Goal: Task Accomplishment & Management: Use online tool/utility

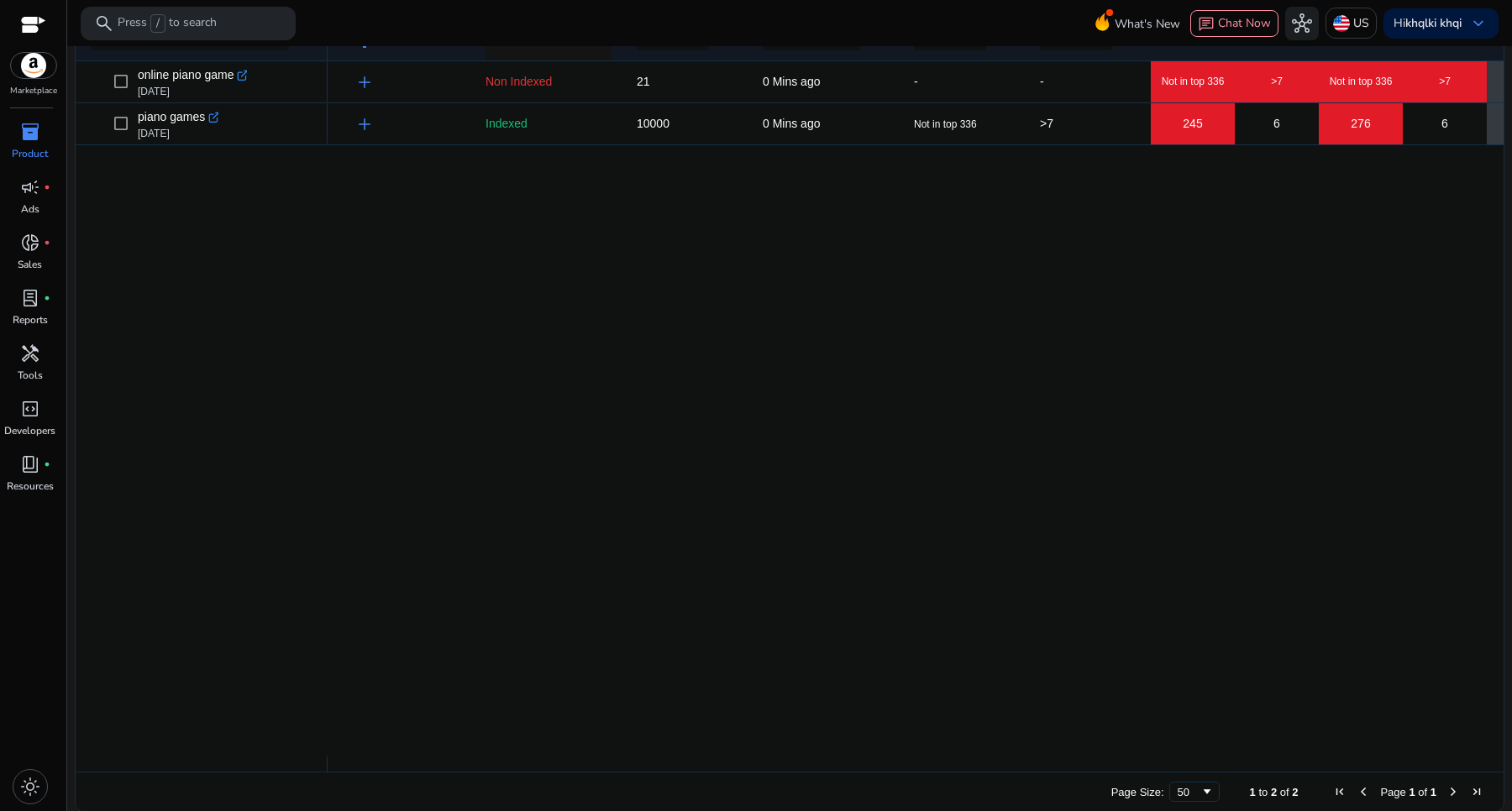
scroll to position [298, 0]
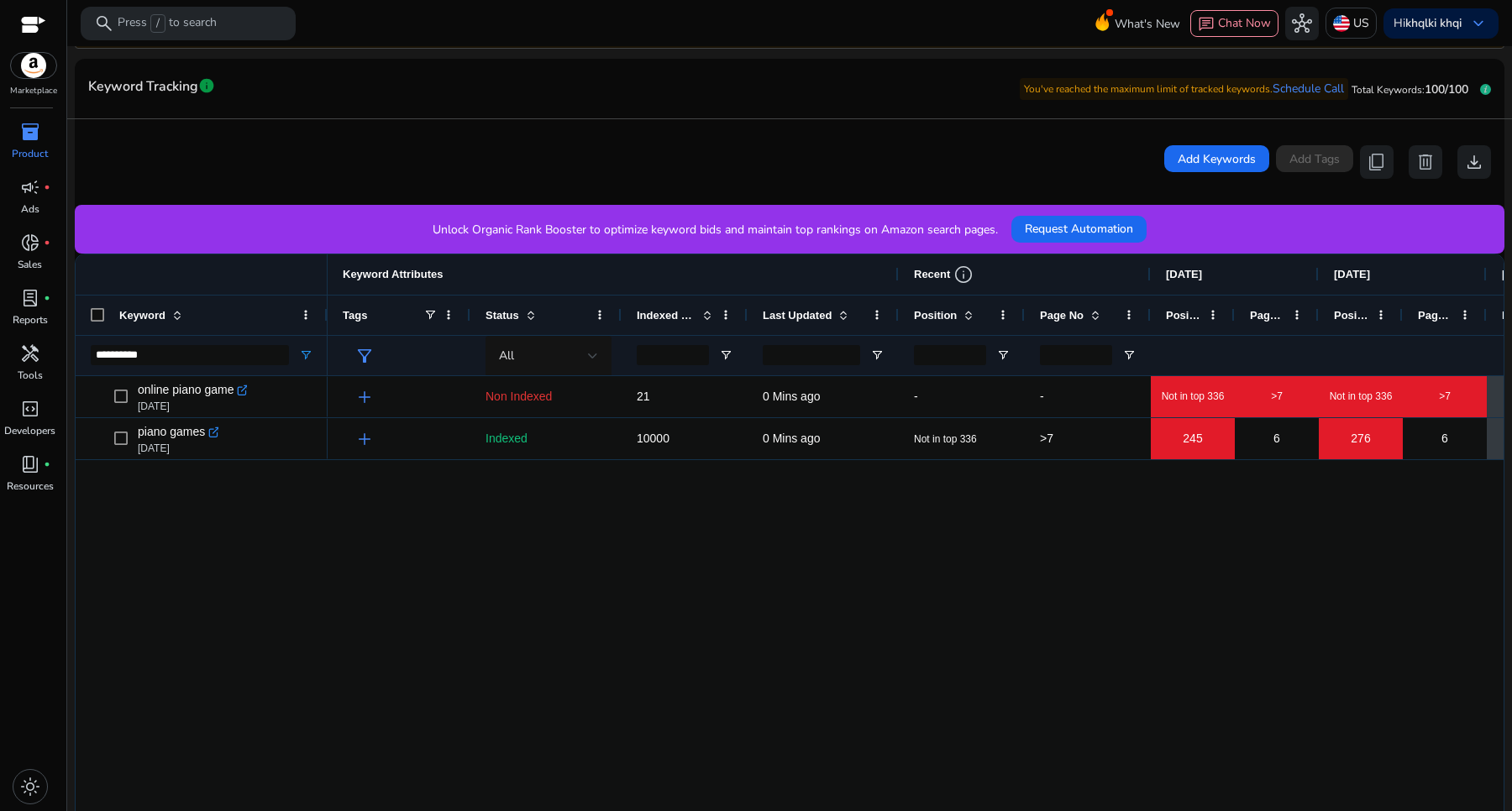
click at [38, 122] on span "inventory_2" at bounding box center [31, 132] width 20 height 20
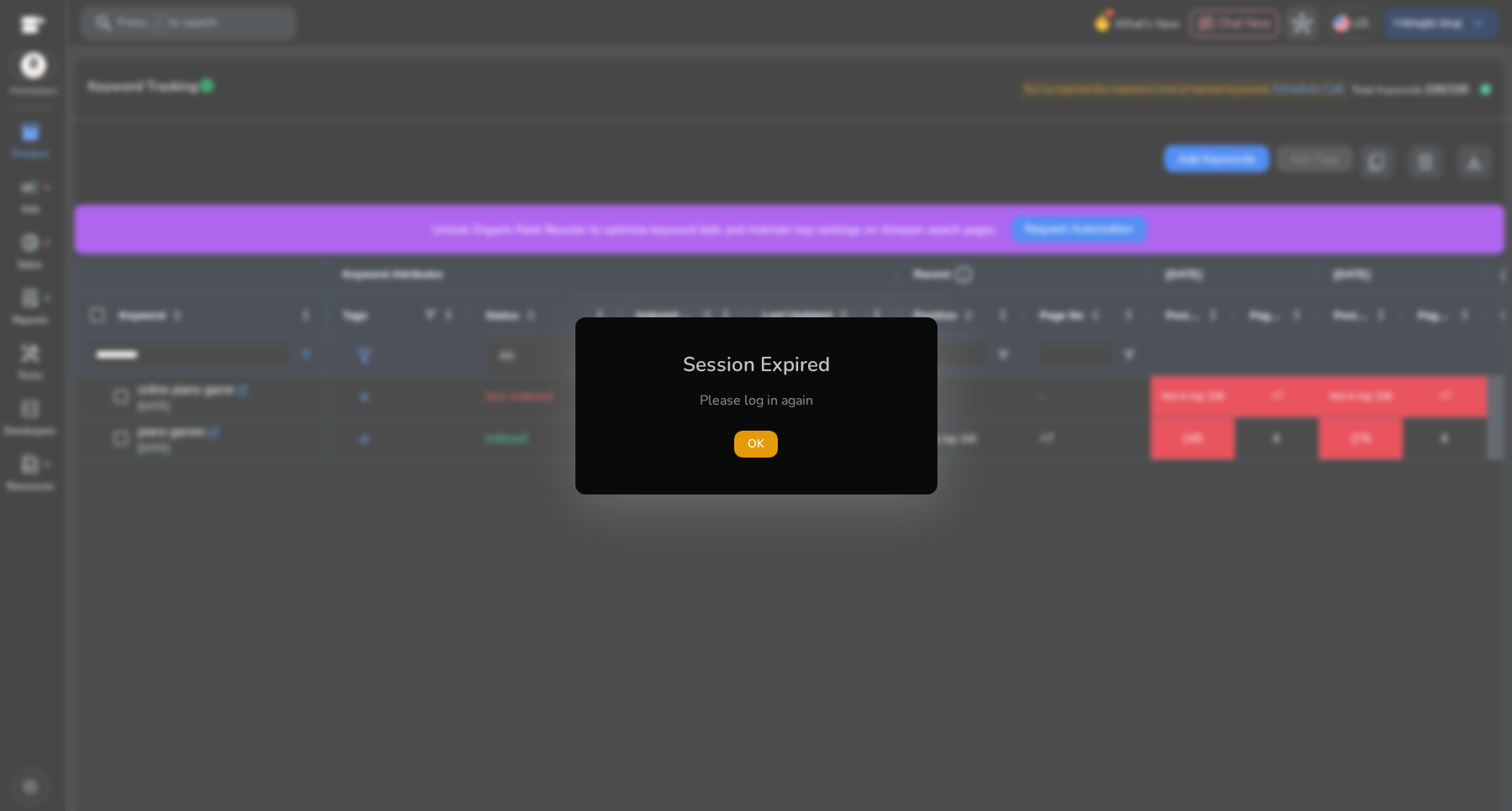
click at [784, 444] on div "OK" at bounding box center [756, 444] width 187 height 27
click at [776, 451] on span "button" at bounding box center [756, 444] width 44 height 40
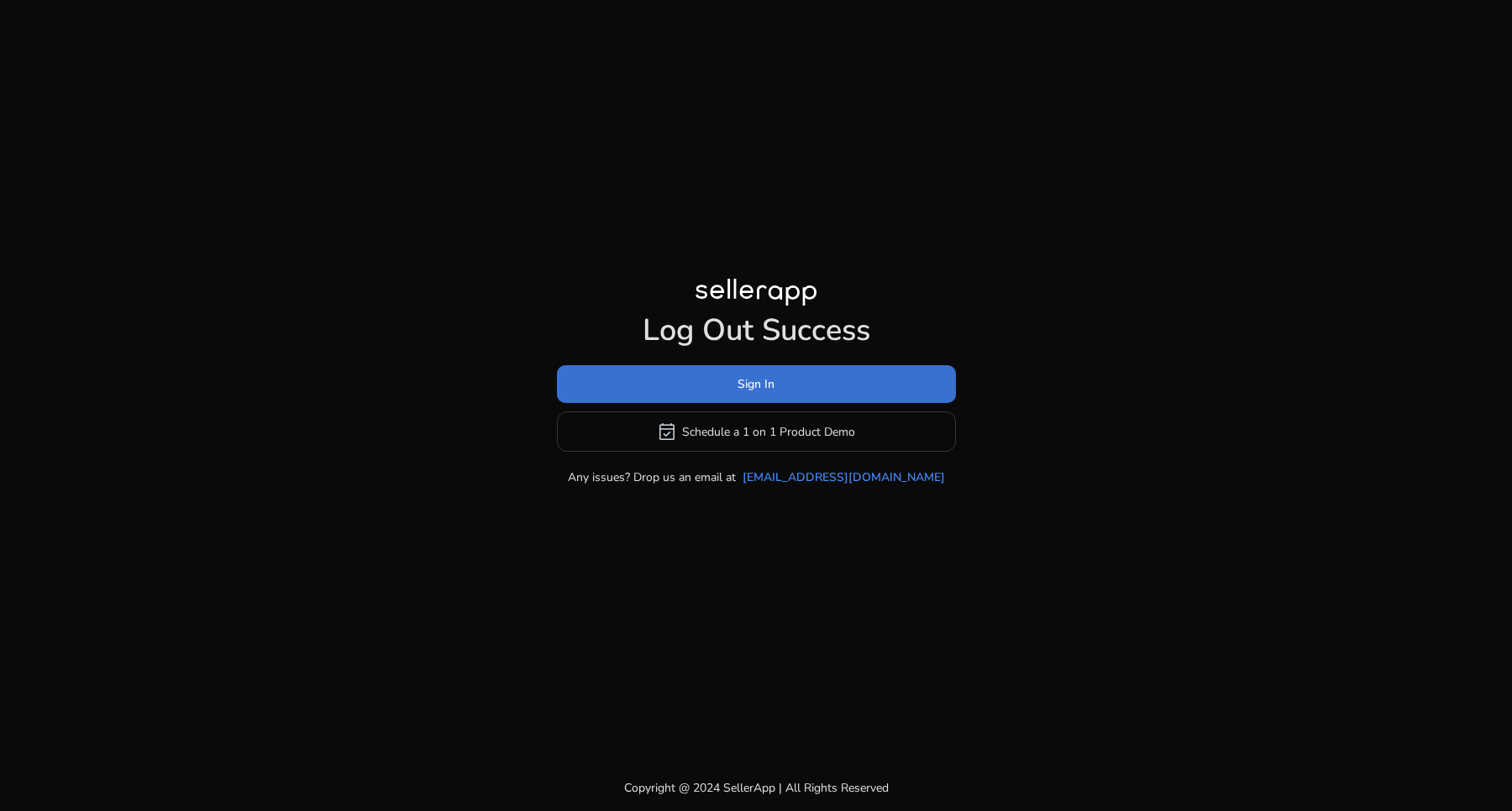
click at [726, 383] on span at bounding box center [756, 384] width 399 height 40
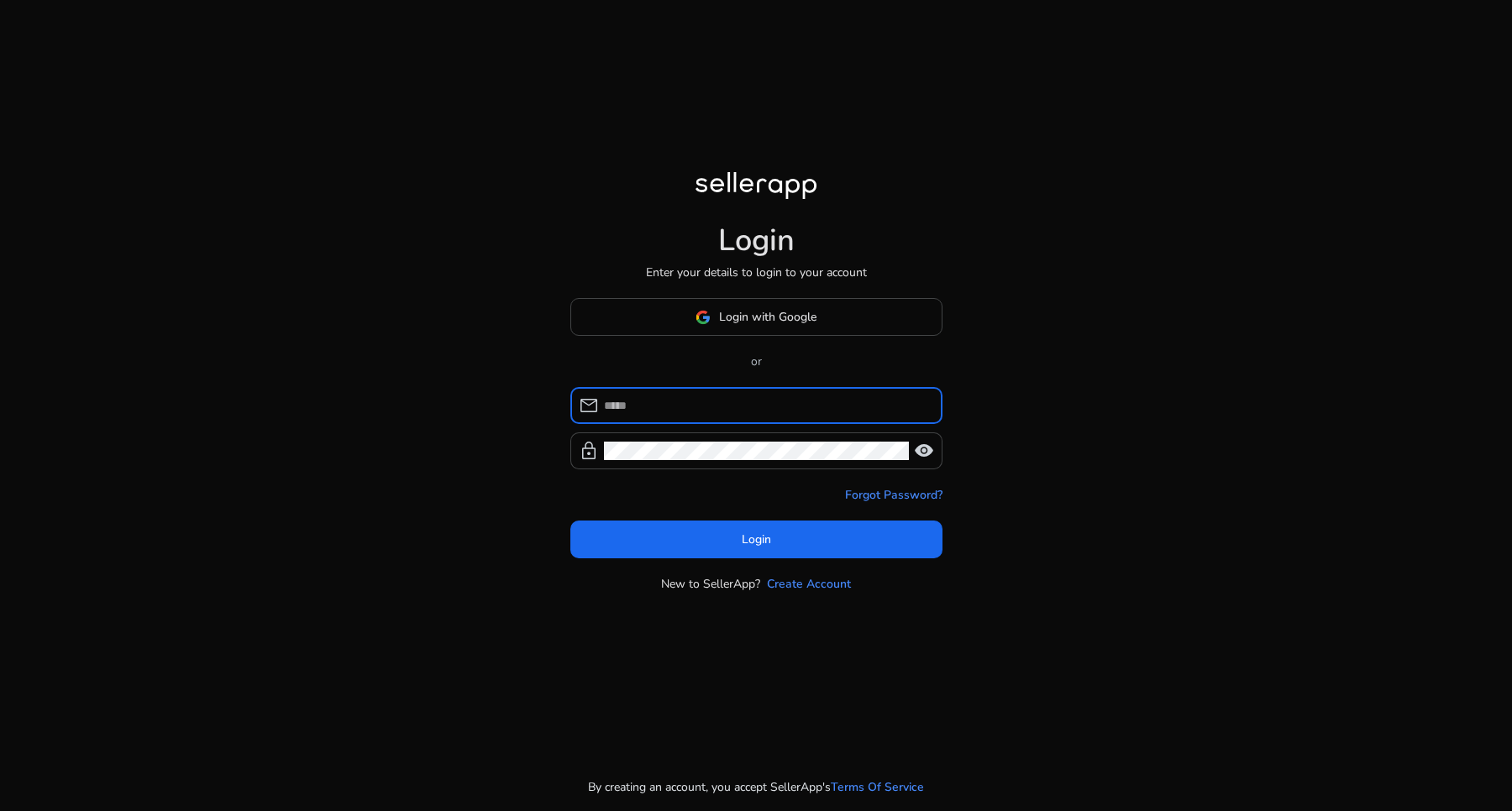
type input "**********"
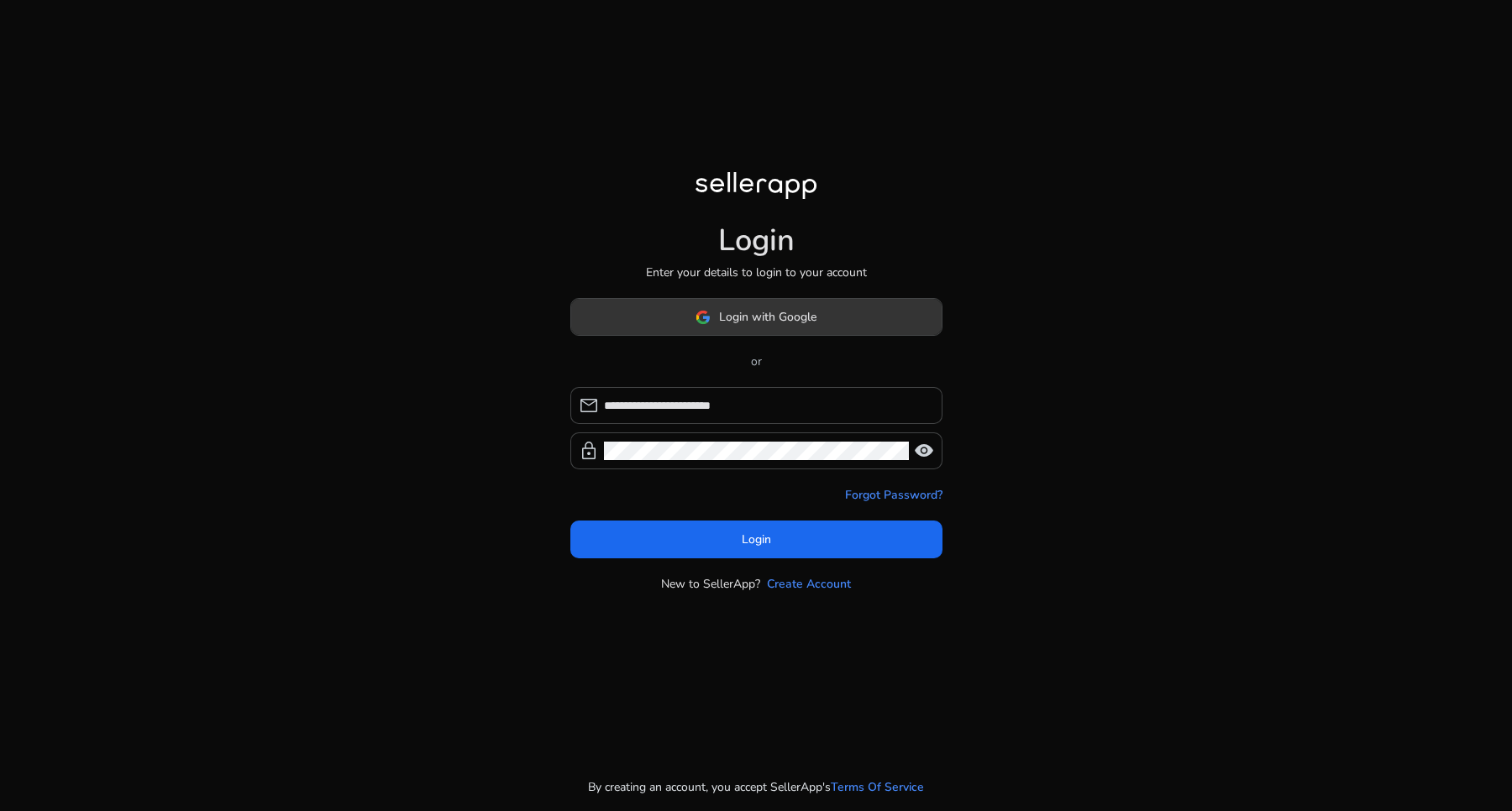
click at [760, 316] on span "Login with Google" at bounding box center [768, 316] width 97 height 18
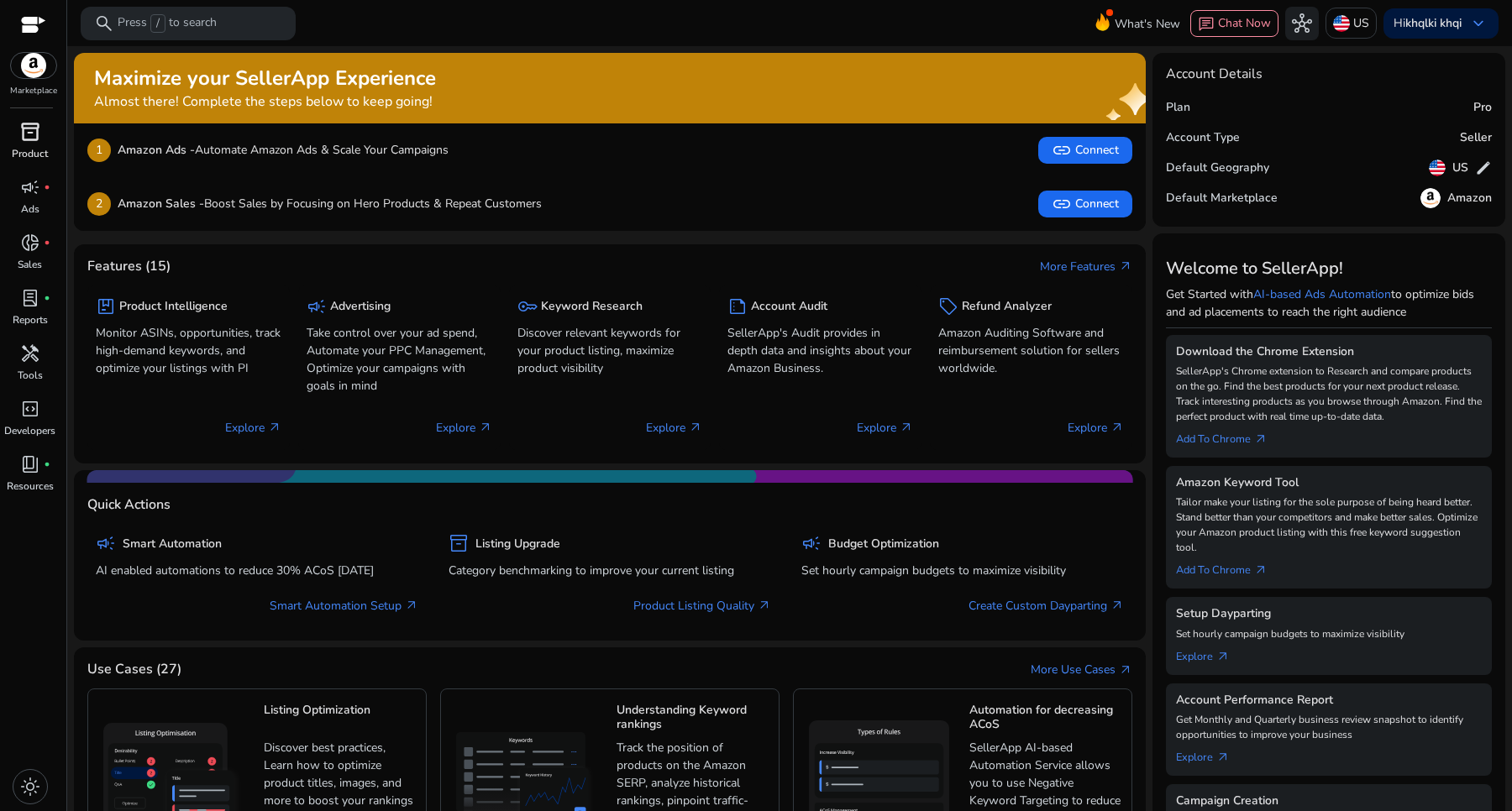
click at [33, 139] on span "inventory_2" at bounding box center [31, 132] width 20 height 20
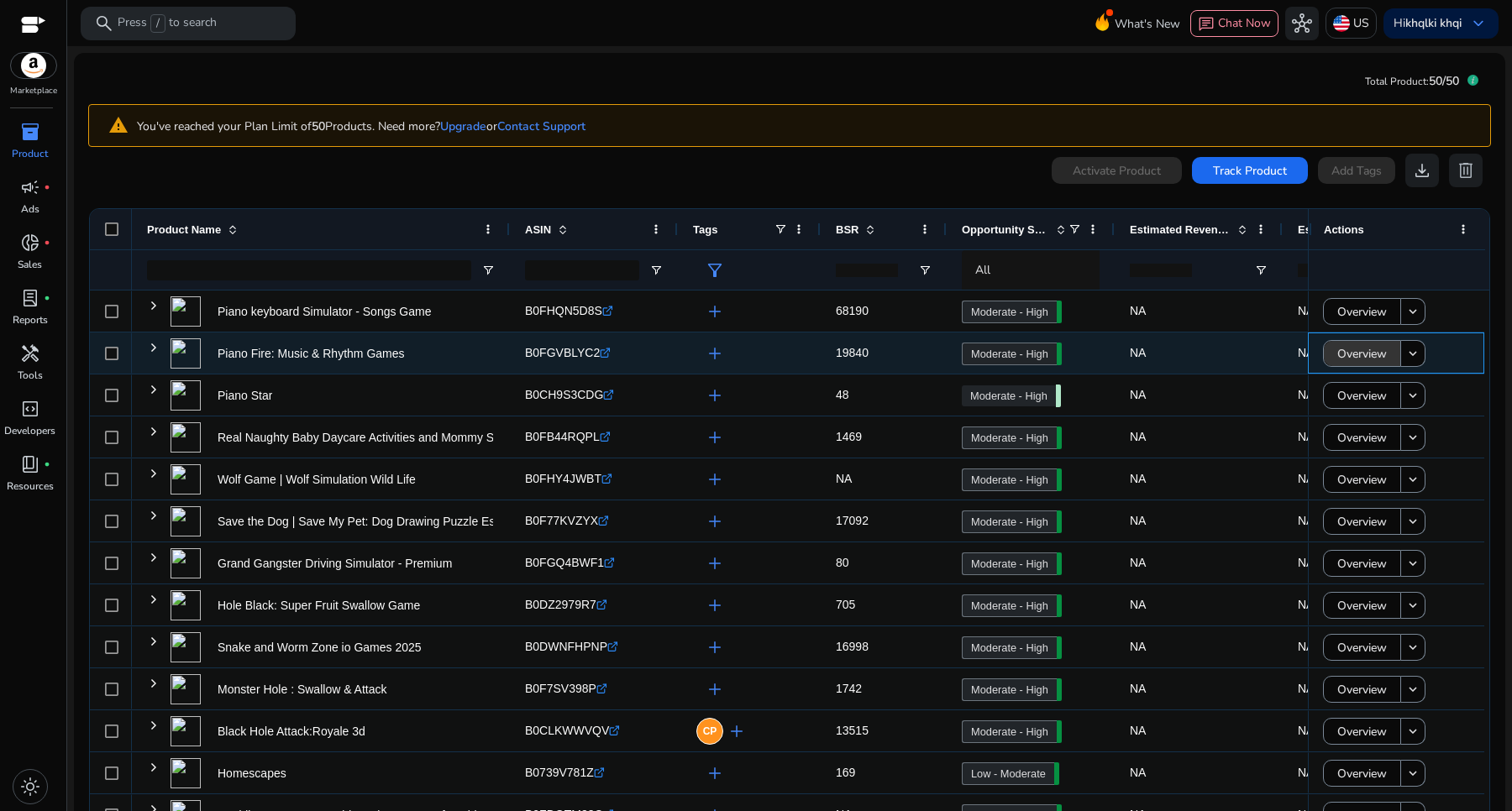
click at [1363, 362] on span "Overview" at bounding box center [1362, 354] width 49 height 34
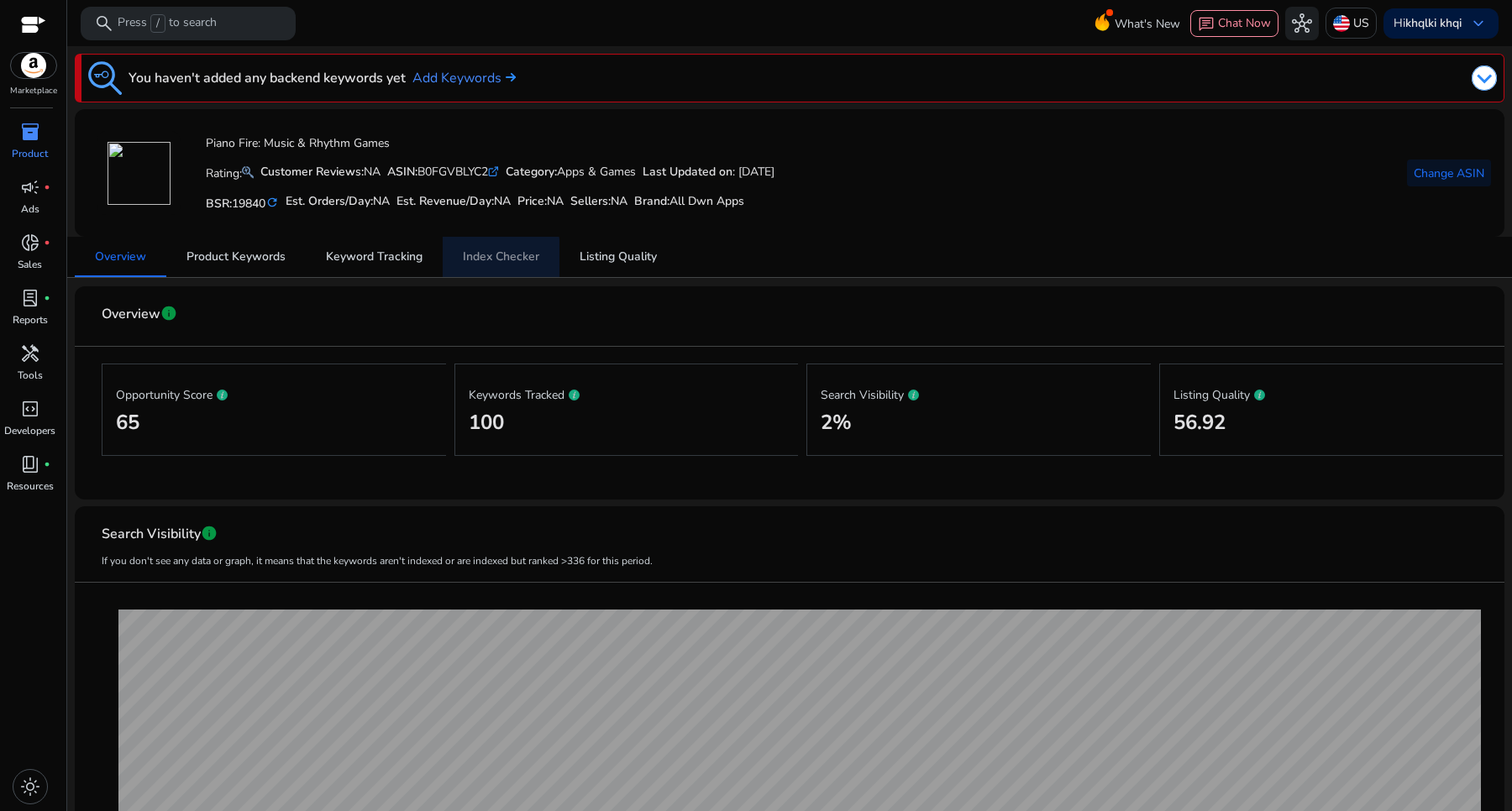
click at [459, 261] on link "Index Checker" at bounding box center [501, 256] width 117 height 40
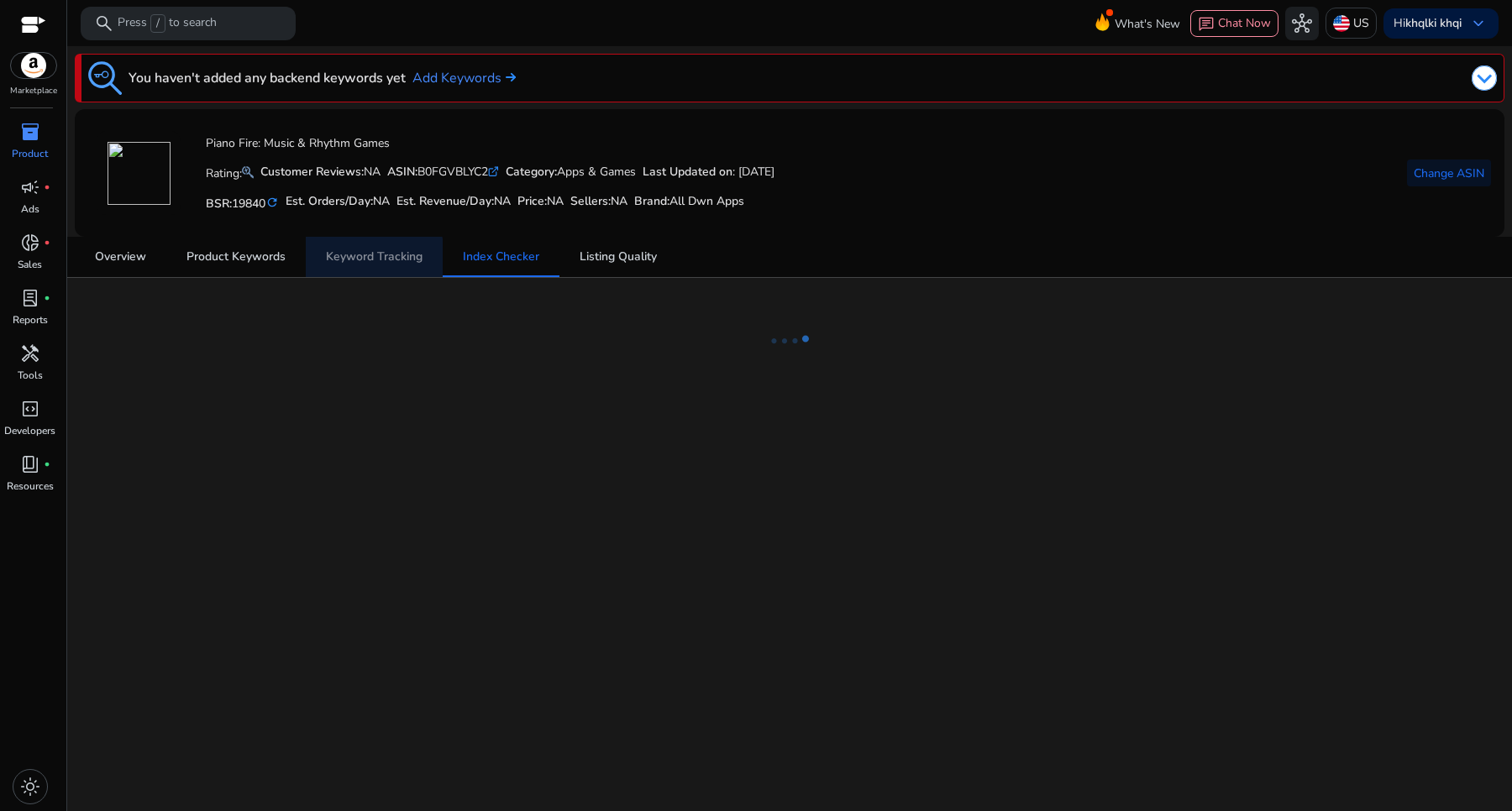
click at [349, 261] on span "Keyword Tracking" at bounding box center [374, 257] width 97 height 12
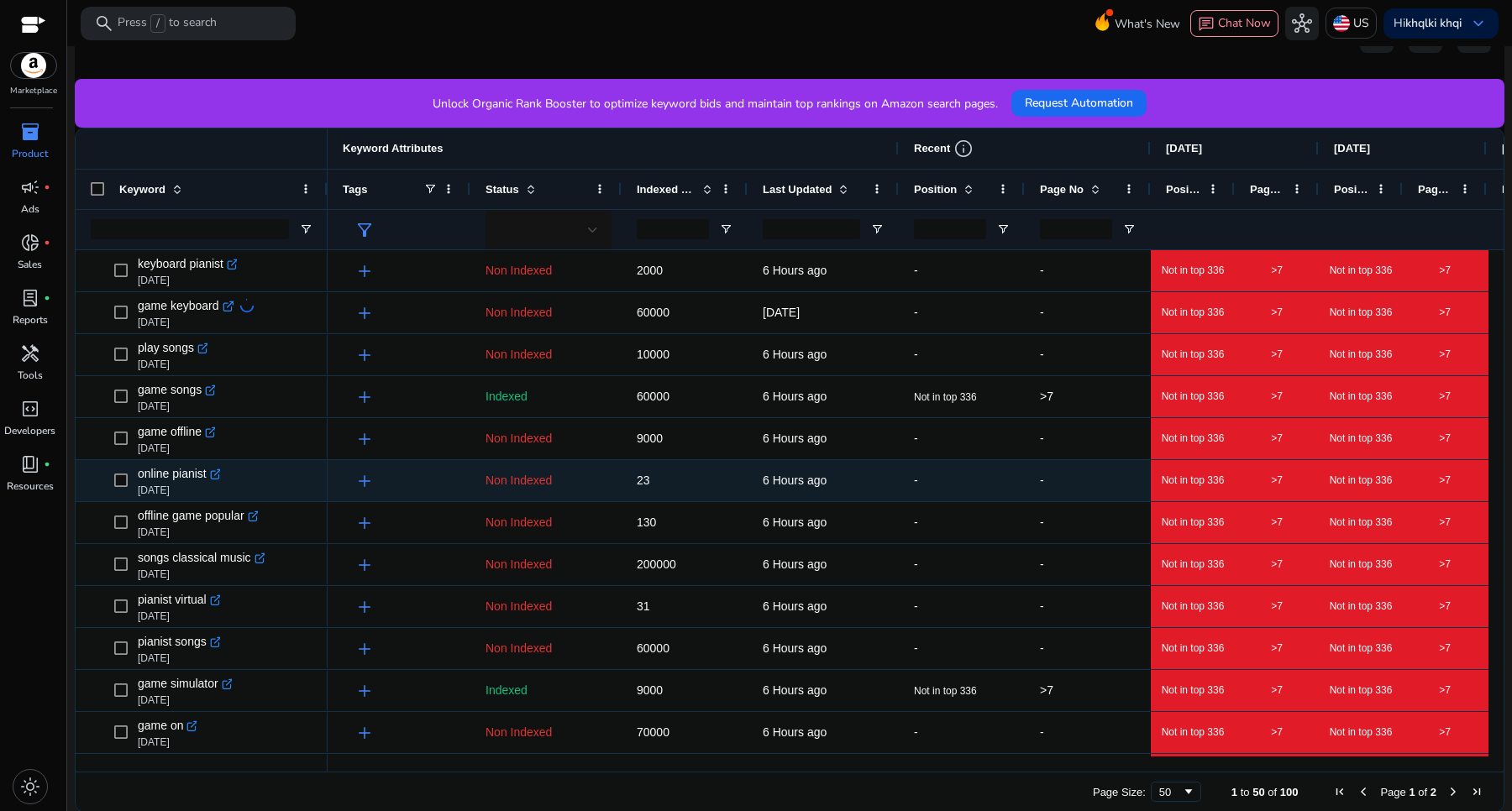
scroll to position [109, 0]
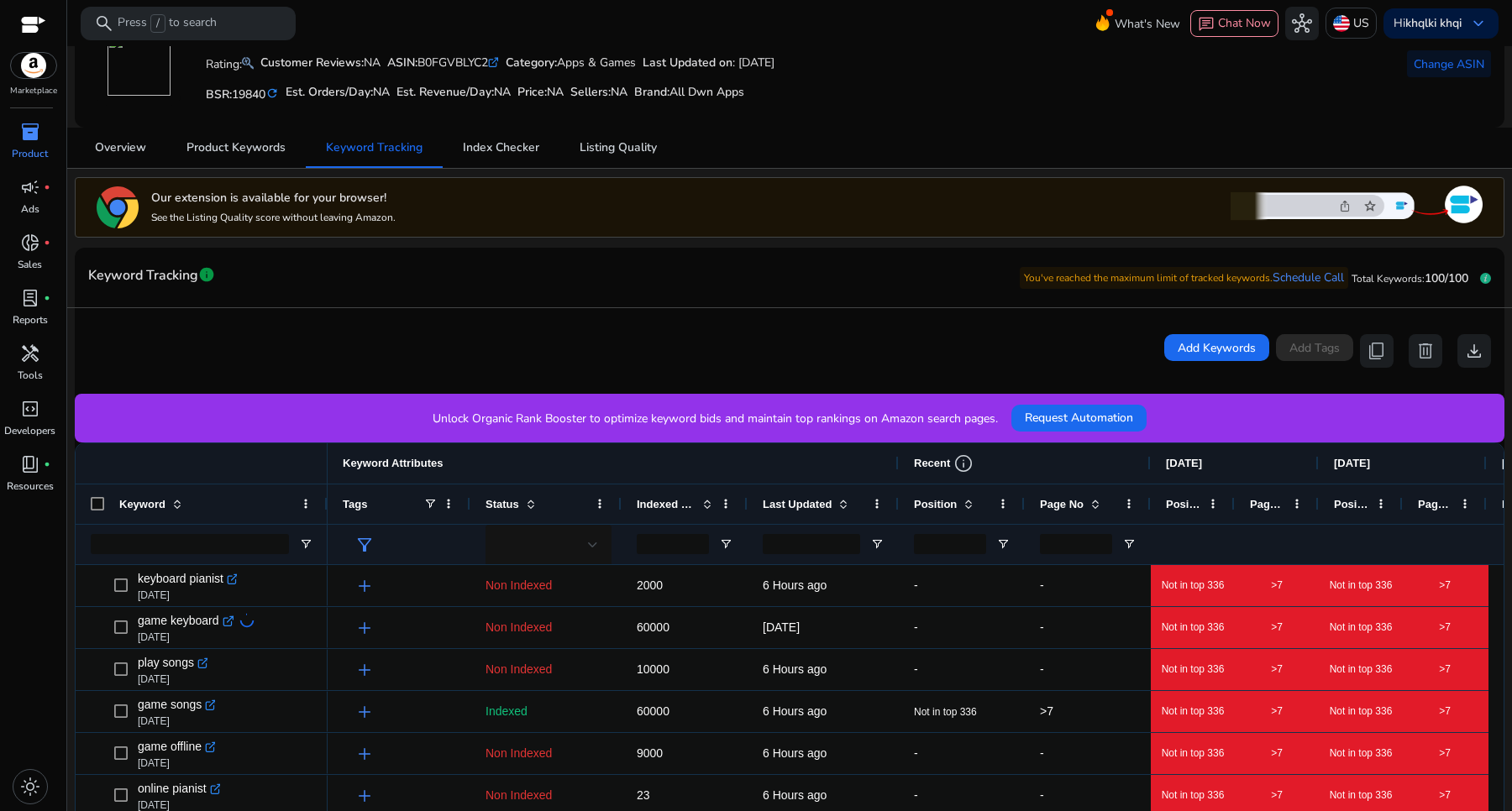
click at [1077, 500] on span "Page No" at bounding box center [1061, 505] width 44 height 13
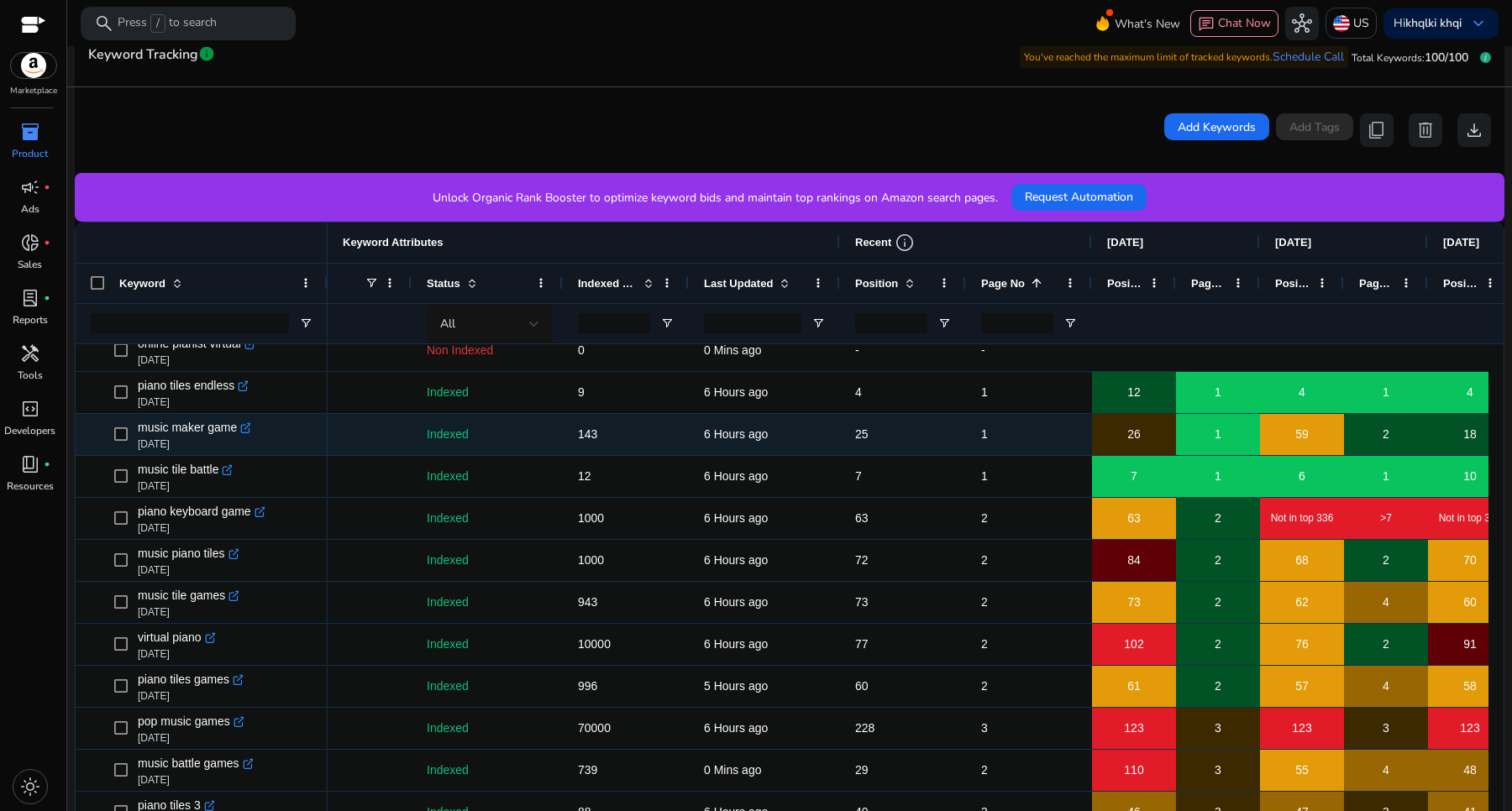
scroll to position [0, 0]
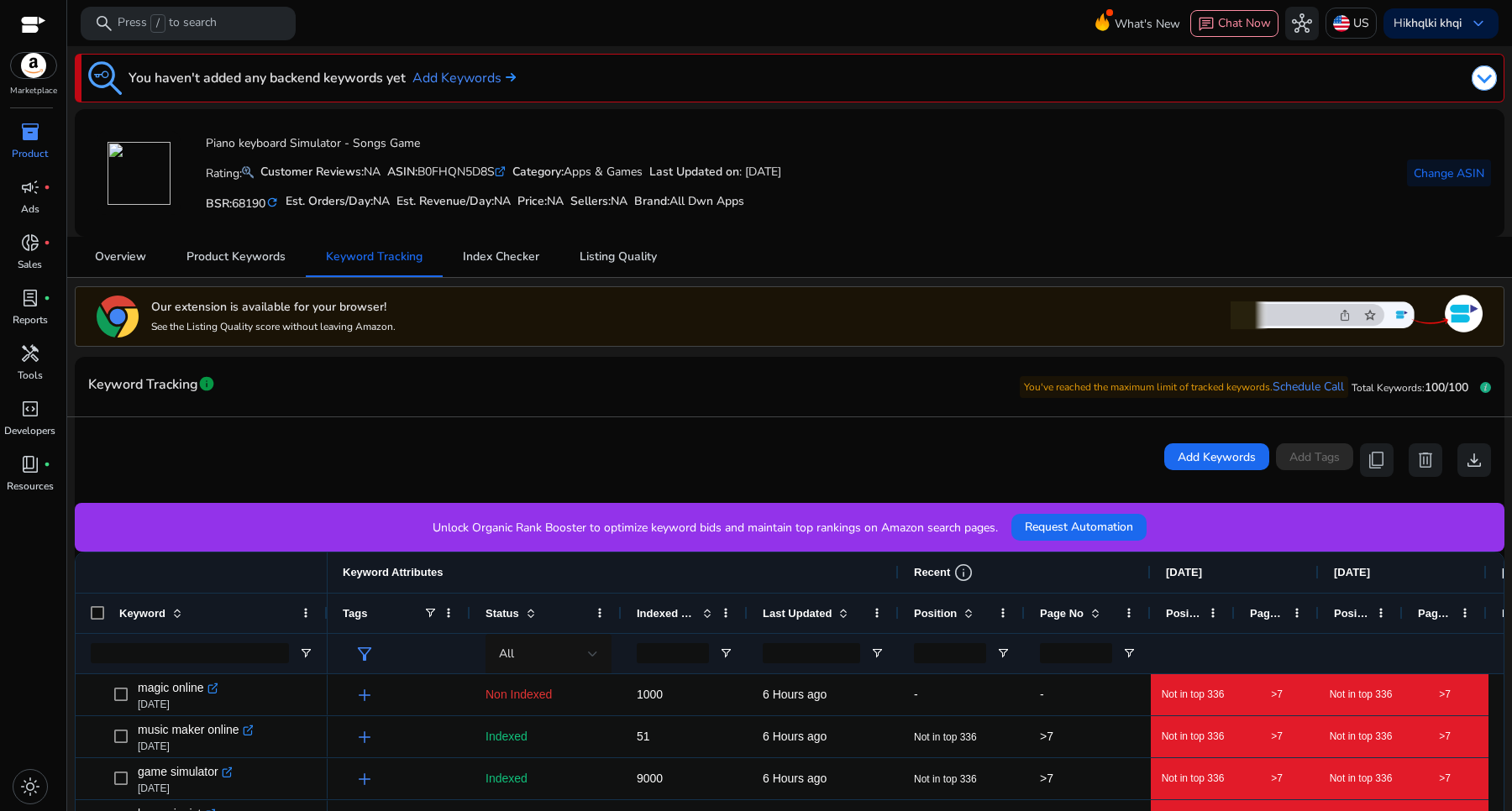
scroll to position [315, 0]
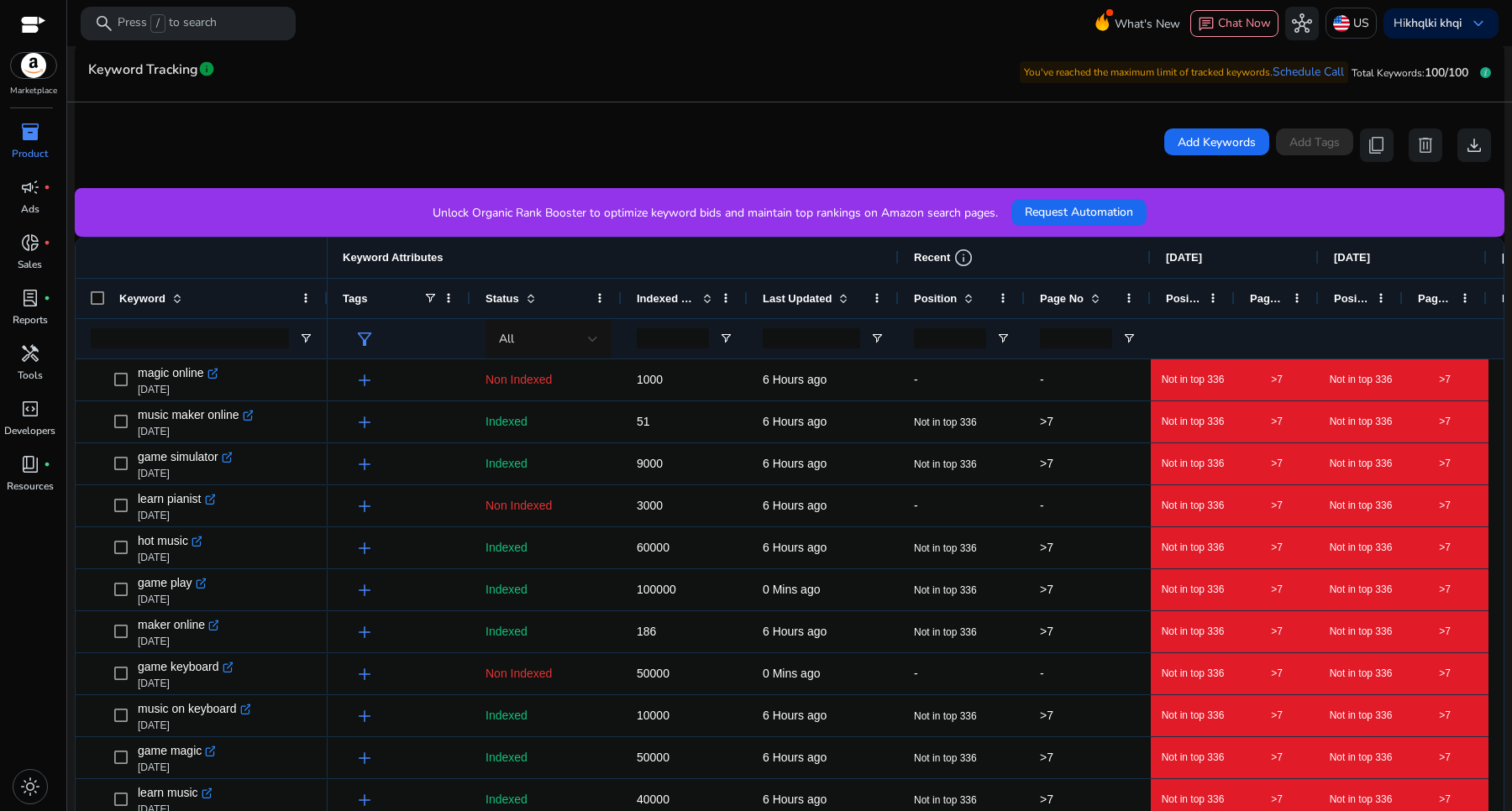
click at [1103, 303] on div "Page No" at bounding box center [1078, 298] width 77 height 31
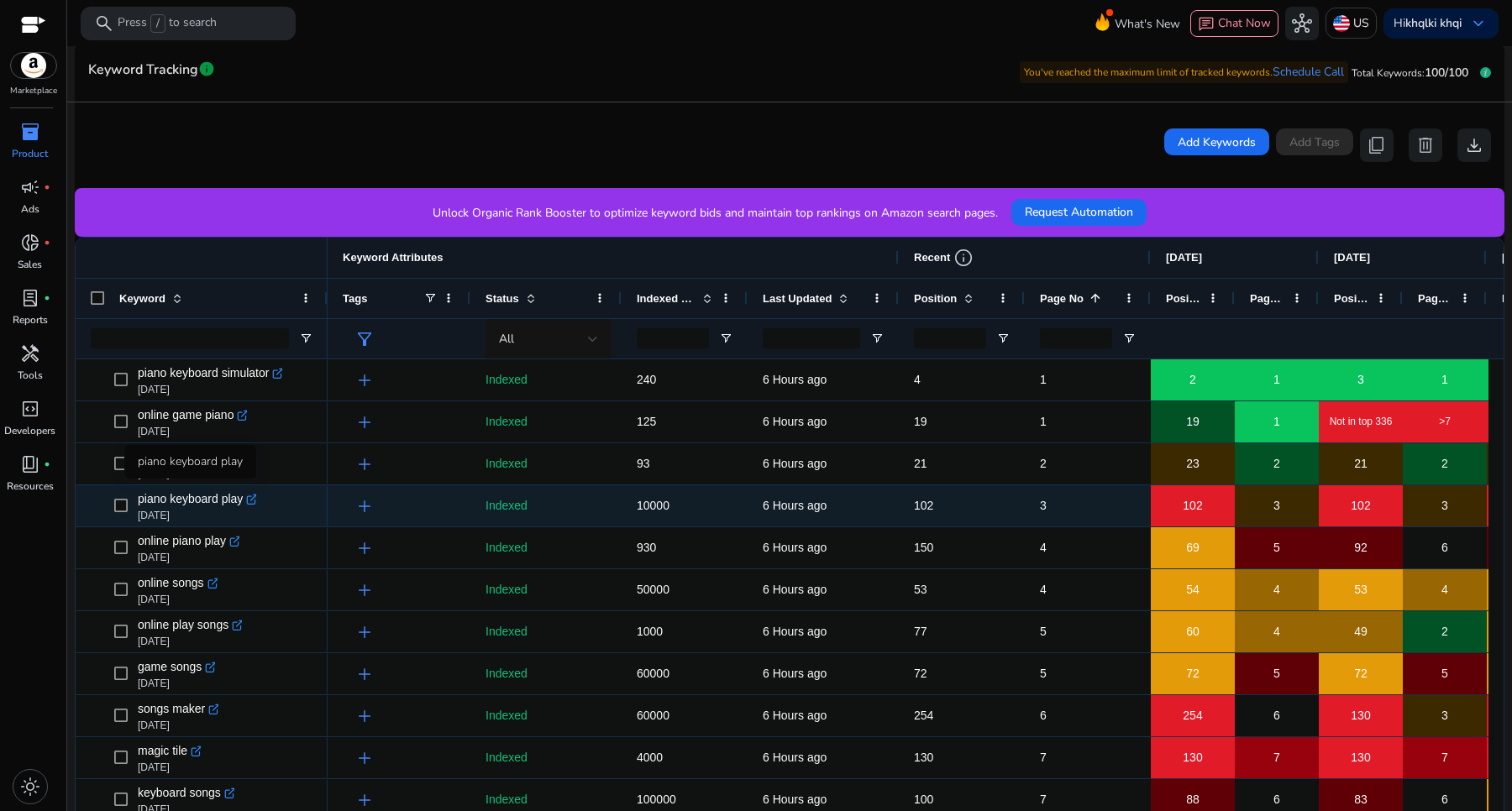
click at [193, 497] on span "piano keyboard play" at bounding box center [189, 498] width 105 height 23
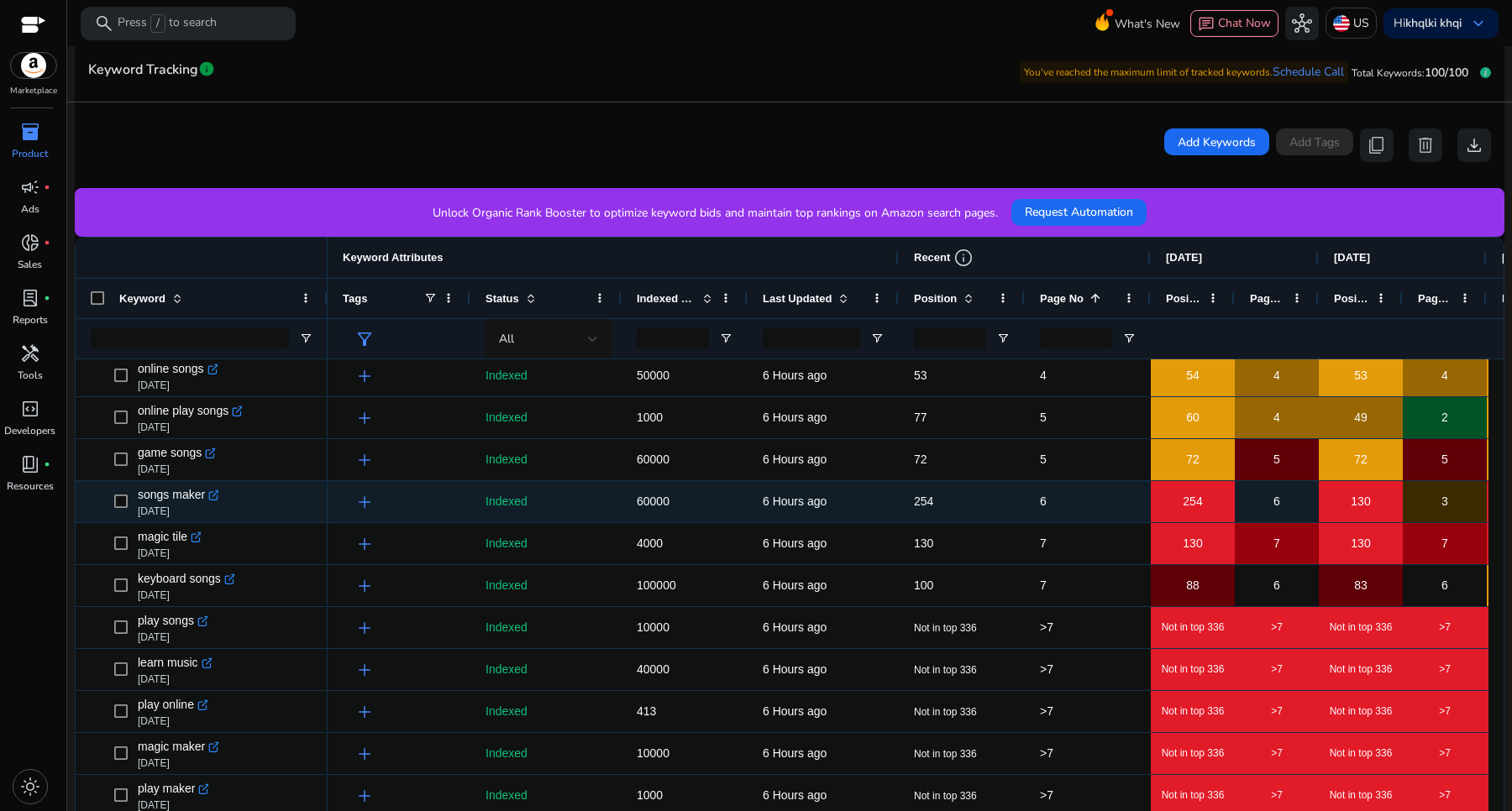
scroll to position [214, 0]
